Goal: Information Seeking & Learning: Find specific fact

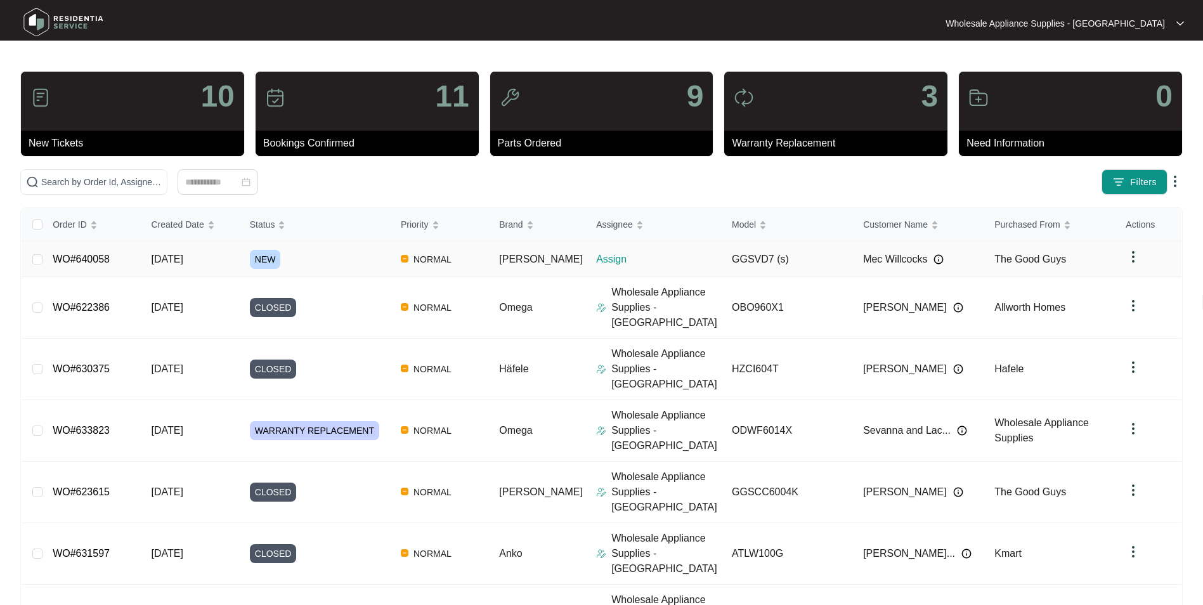
click at [179, 260] on span "[DATE]" at bounding box center [167, 259] width 32 height 11
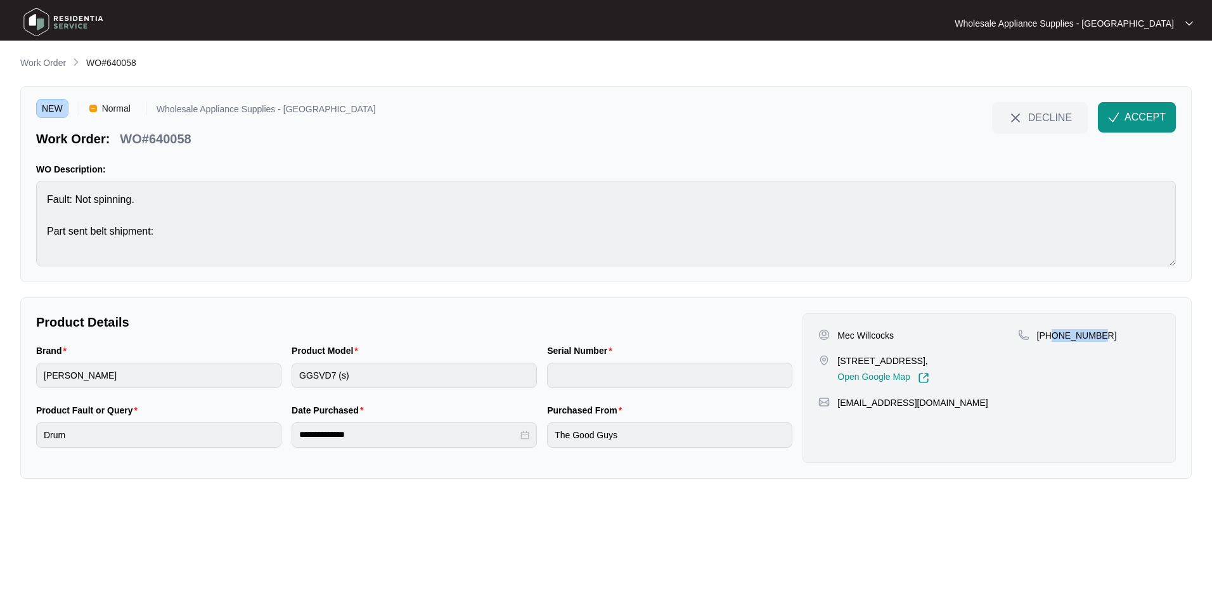
drag, startPoint x: 1098, startPoint y: 335, endPoint x: 1052, endPoint y: 342, distance: 46.2
click at [1052, 342] on div "[PHONE_NUMBER]" at bounding box center [1089, 356] width 142 height 55
copy p "424935880"
click at [875, 337] on p "Mec Willcocks" at bounding box center [865, 335] width 56 height 13
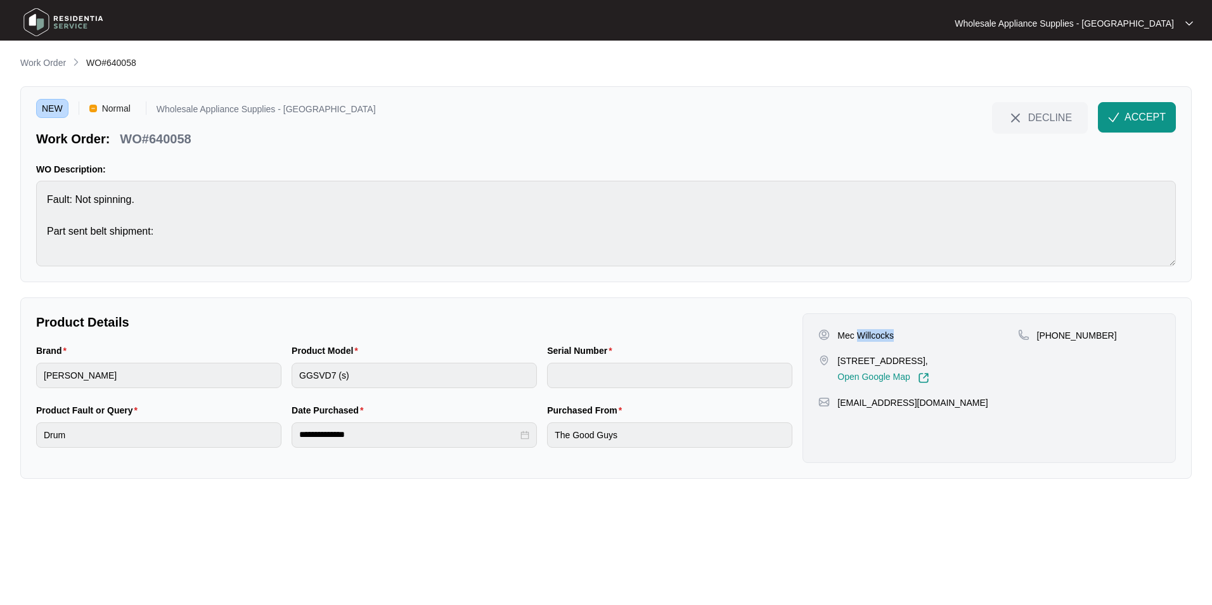
copy p "Willcocks"
drag, startPoint x: 888, startPoint y: 359, endPoint x: 838, endPoint y: 361, distance: 50.1
click at [838, 361] on p "[STREET_ADDRESS]," at bounding box center [882, 360] width 91 height 13
copy p "[STREET_ADDRESS]"
drag, startPoint x: 941, startPoint y: 404, endPoint x: 841, endPoint y: 413, distance: 100.6
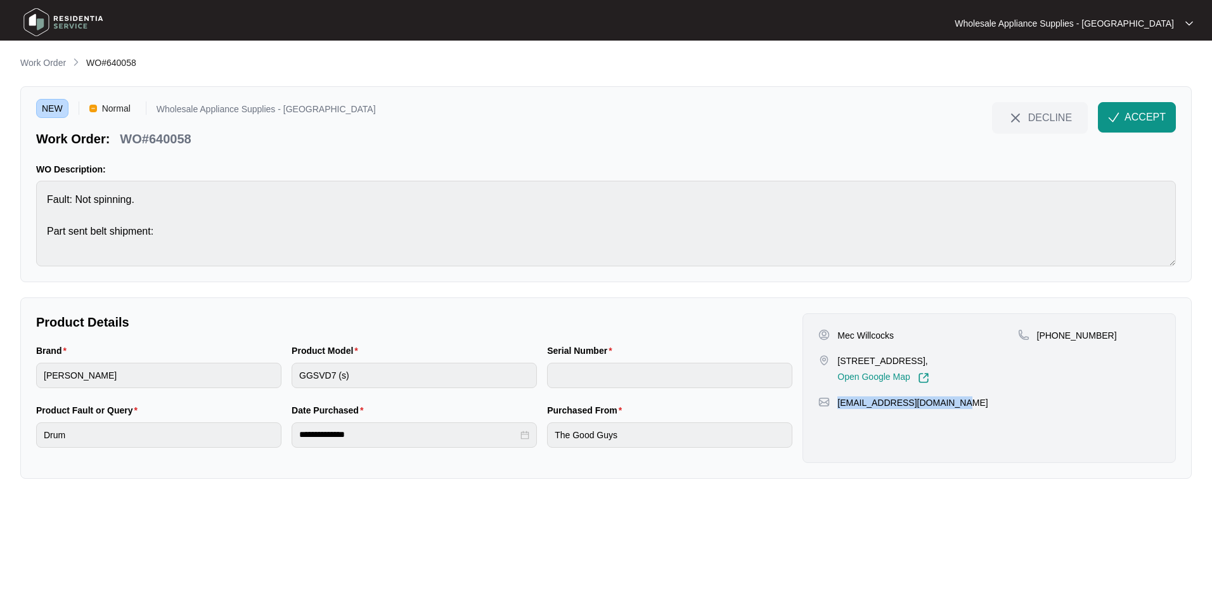
click at [841, 413] on div "Mec Willcocks [STREET_ADDRESS], Open Google Map [PHONE_NUMBER] [EMAIL_ADDRESS][…" at bounding box center [989, 388] width 373 height 150
copy p "[EMAIL_ADDRESS][DOMAIN_NAME]"
click at [178, 141] on p "WO#640058" at bounding box center [155, 139] width 71 height 18
copy p "640058"
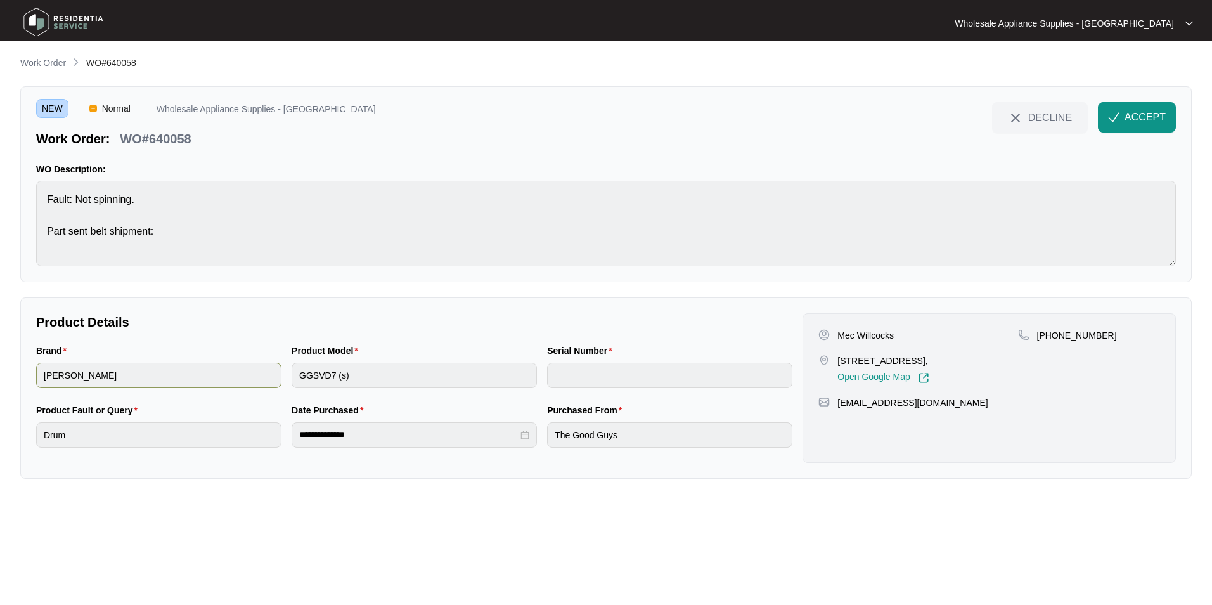
click at [273, 381] on div "Brand [PERSON_NAME] Product Model GGSVD7 (s) Serial Number" at bounding box center [414, 374] width 766 height 60
drag, startPoint x: 1125, startPoint y: 119, endPoint x: 1117, endPoint y: 111, distance: 10.8
click at [1124, 119] on button "ACCEPT" at bounding box center [1137, 117] width 78 height 30
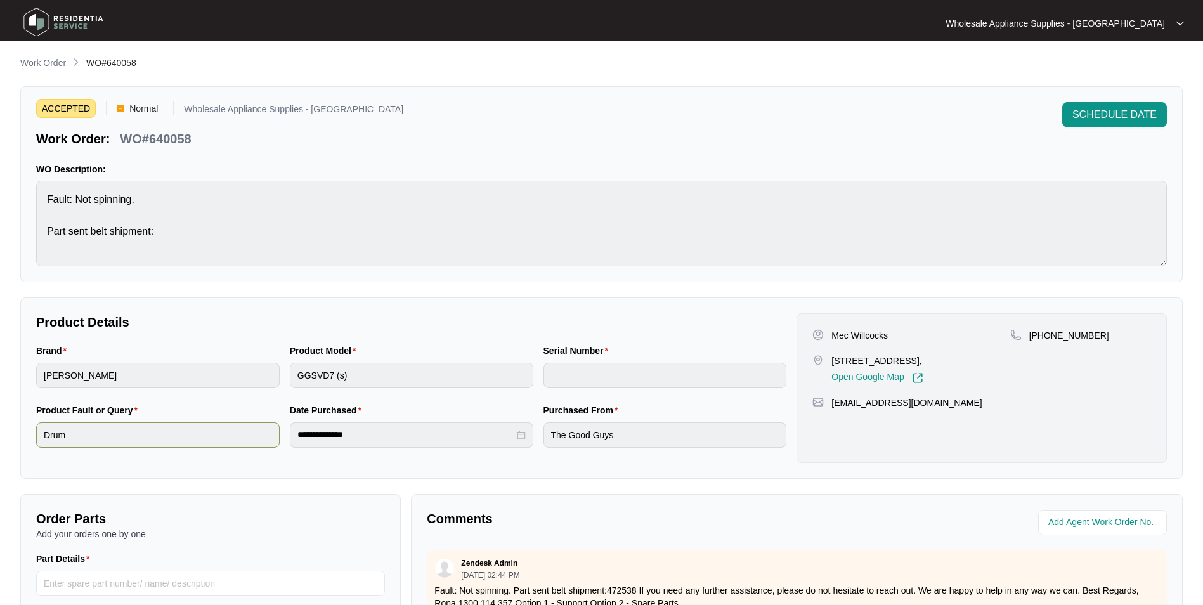
click at [276, 436] on div "**********" at bounding box center [411, 433] width 760 height 60
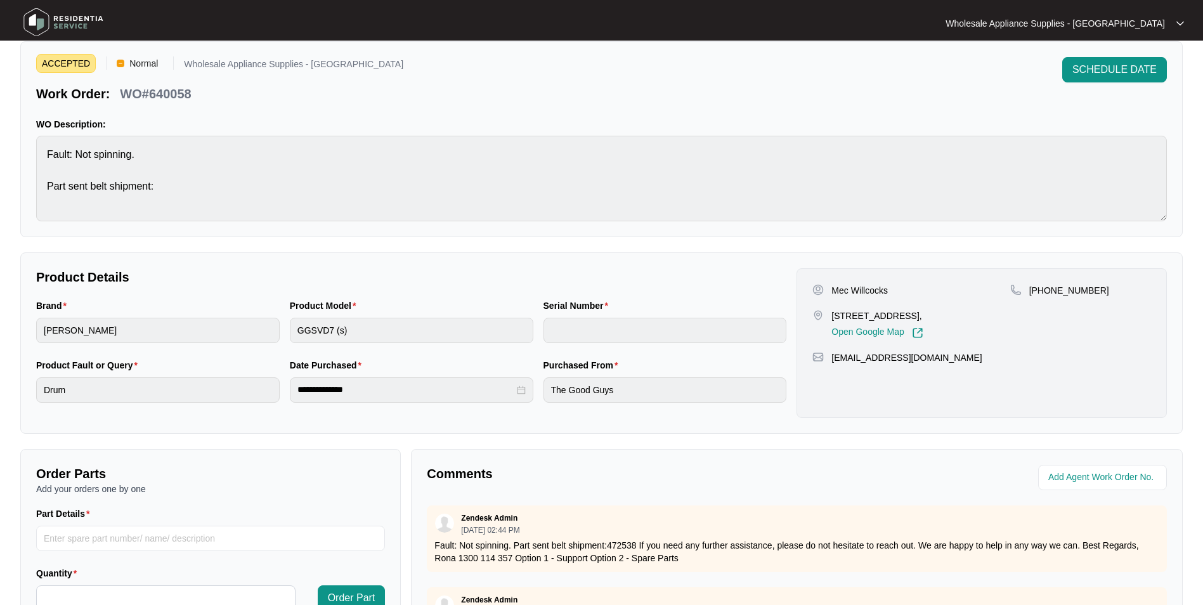
scroll to position [127, 0]
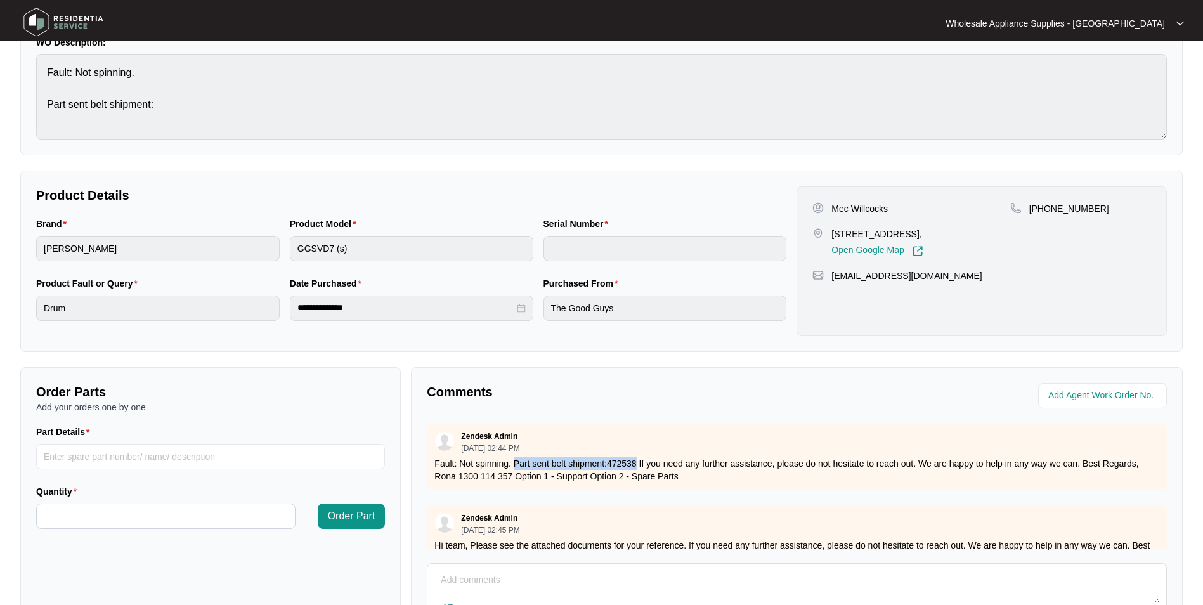
drag, startPoint x: 637, startPoint y: 462, endPoint x: 514, endPoint y: 463, distance: 123.0
click at [514, 463] on p "Fault: Not spinning. Part sent belt shipment:472538 If you need any further ass…" at bounding box center [796, 469] width 725 height 25
copy p "Part sent belt shipment:472538"
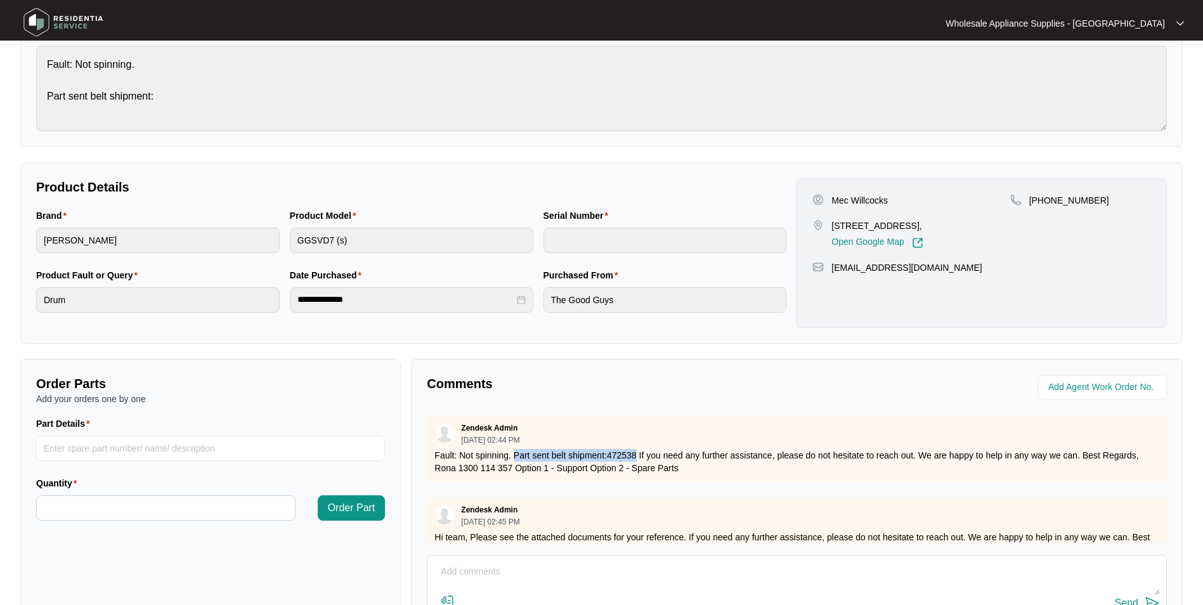
scroll to position [0, 0]
